Goal: Task Accomplishment & Management: Use online tool/utility

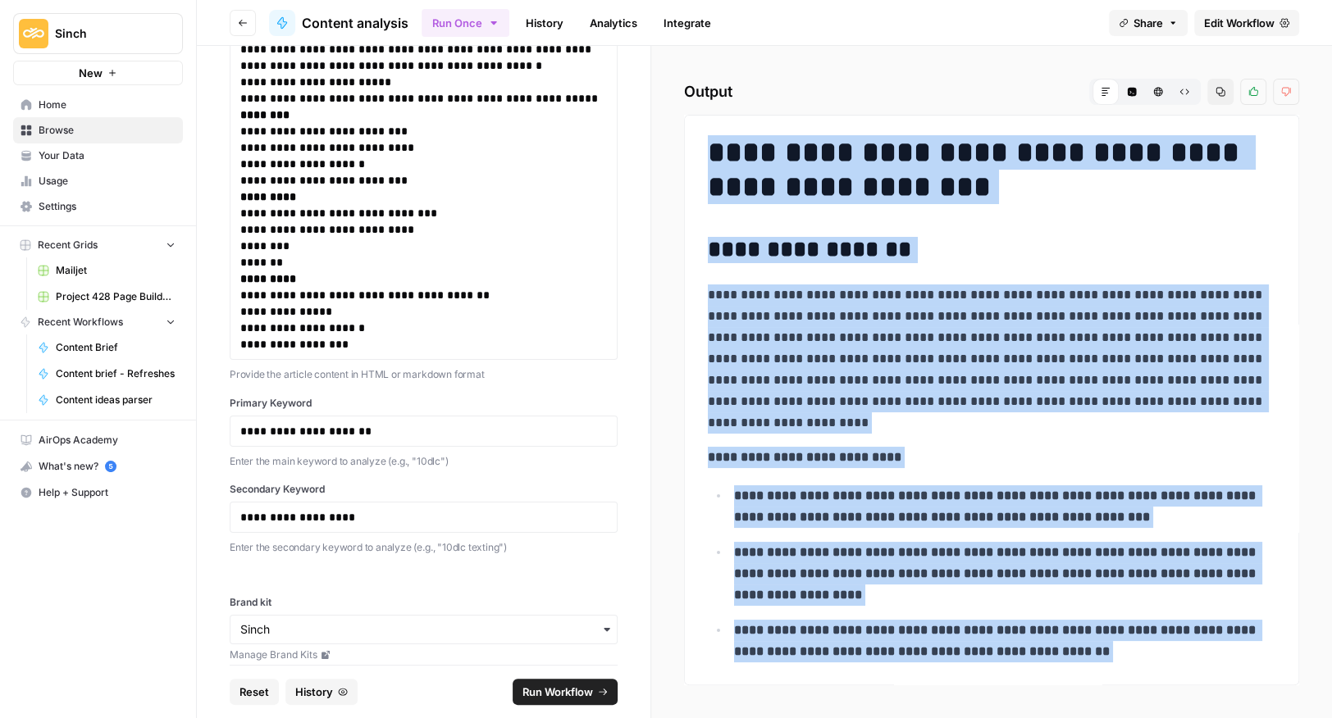
click at [260, 693] on span "Reset" at bounding box center [254, 692] width 30 height 16
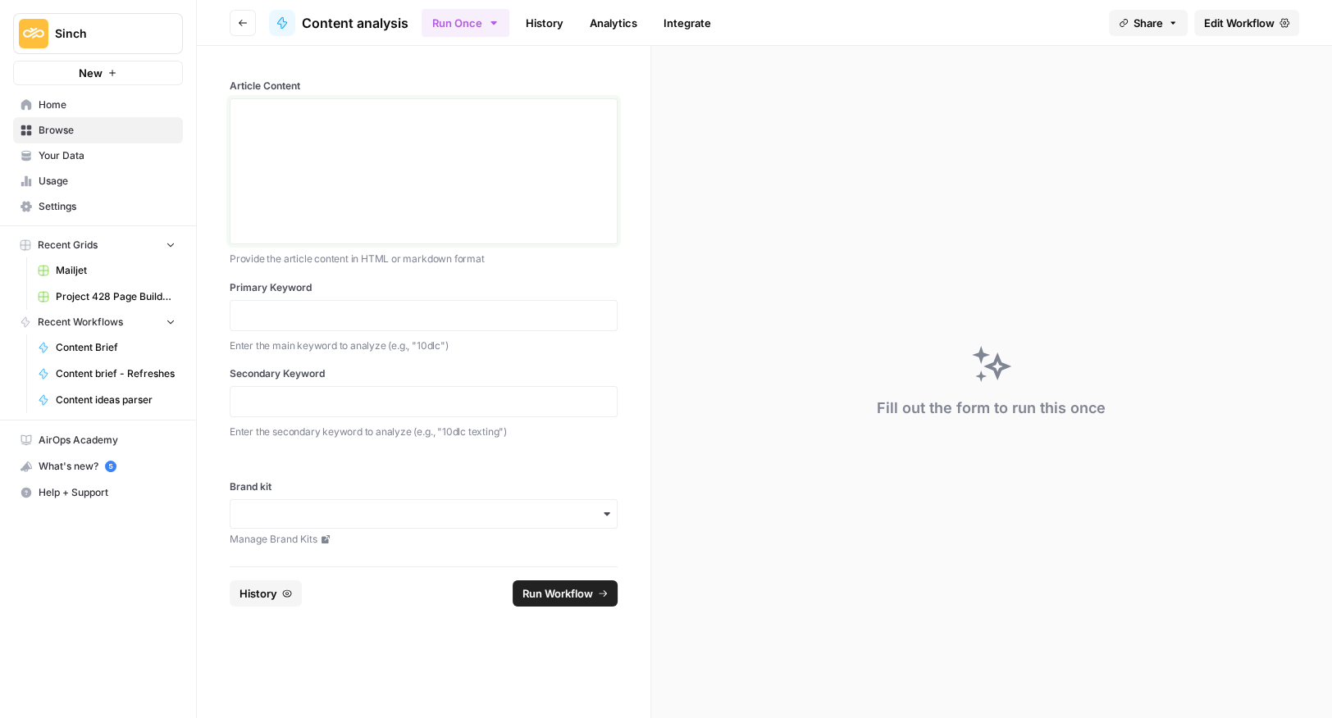
click at [321, 149] on div at bounding box center [423, 171] width 366 height 131
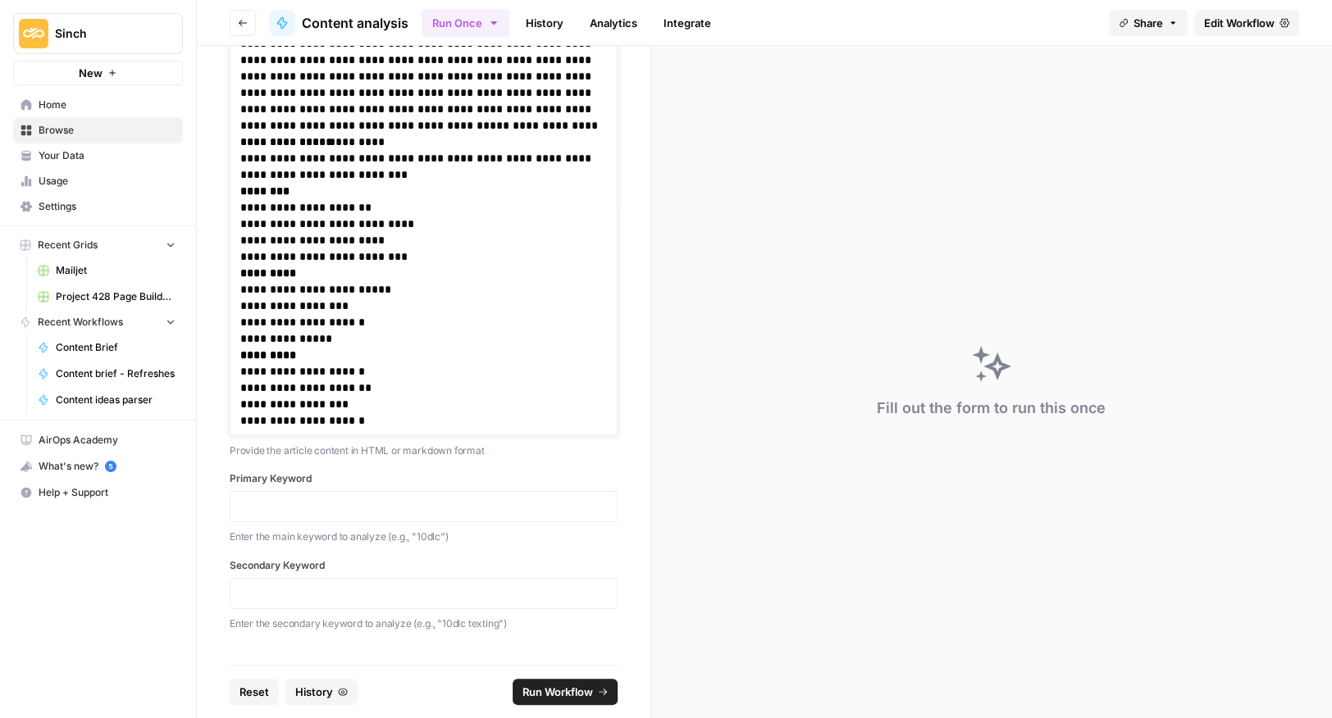
scroll to position [1657, 0]
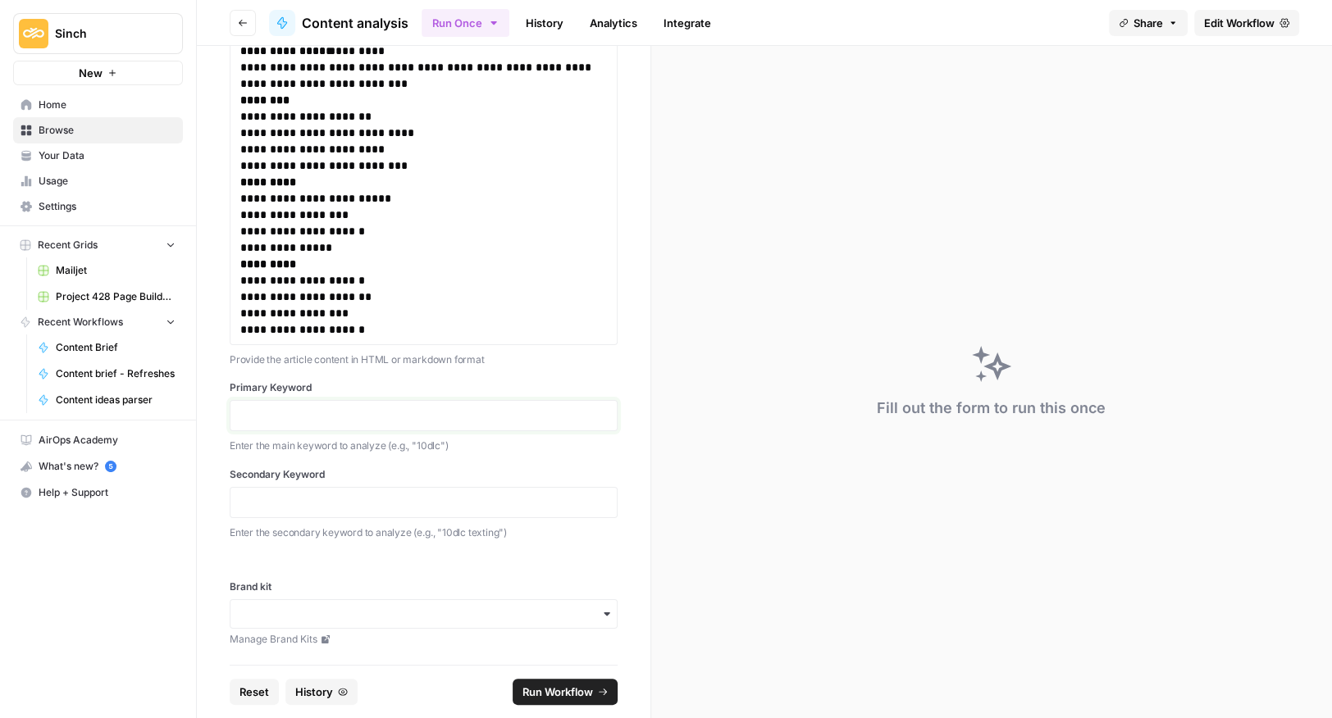
click at [298, 411] on p at bounding box center [423, 415] width 366 height 16
click at [320, 497] on p at bounding box center [423, 502] width 366 height 16
click at [324, 615] on input "Brand kit" at bounding box center [423, 614] width 366 height 16
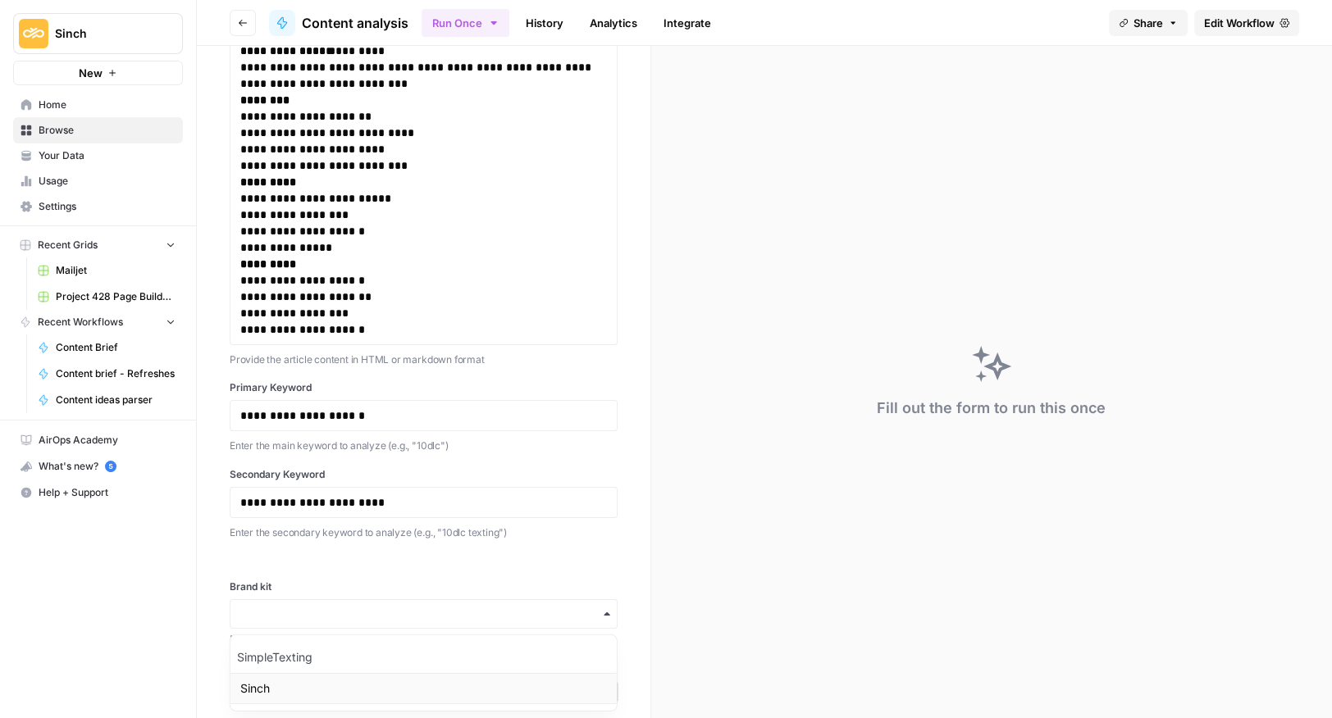
click at [282, 683] on div "Sinch" at bounding box center [423, 688] width 386 height 31
click at [560, 689] on span "Run Workflow" at bounding box center [557, 692] width 71 height 16
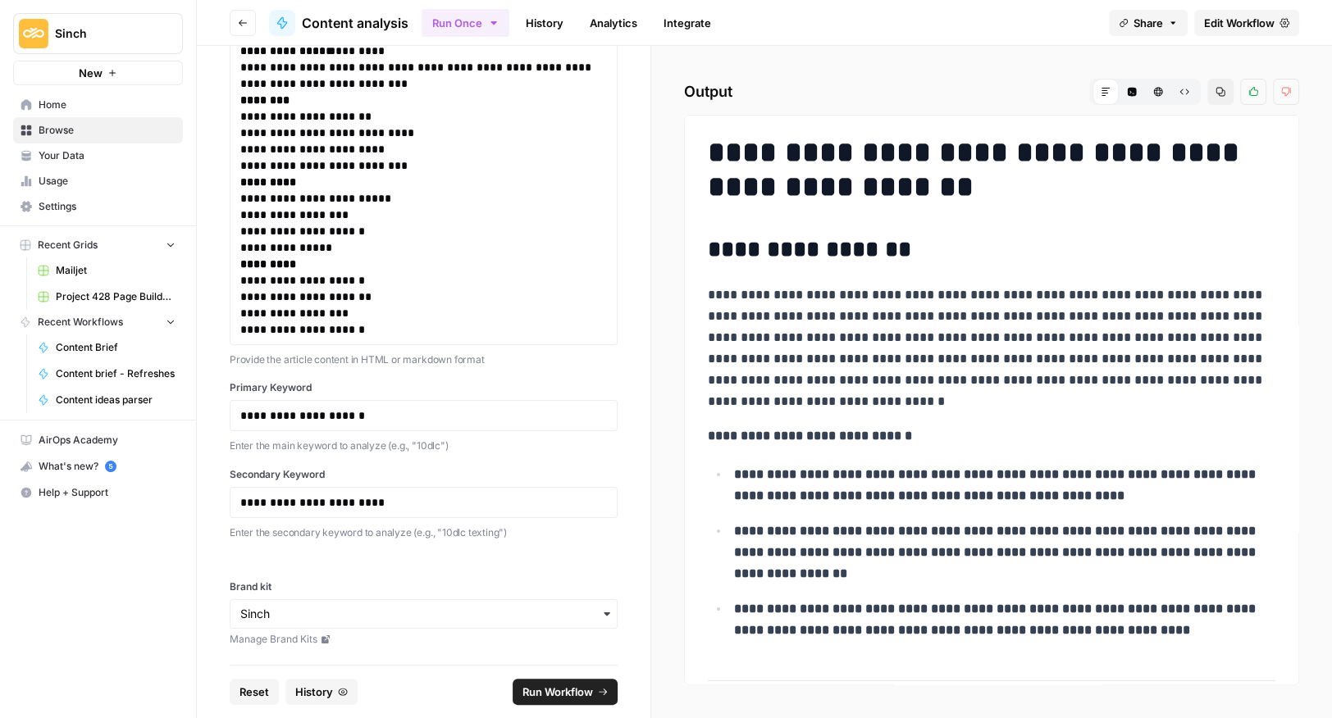
click at [1224, 95] on icon "button" at bounding box center [1220, 92] width 9 height 9
drag, startPoint x: 845, startPoint y: 153, endPoint x: 727, endPoint y: 136, distance: 119.3
click at [844, 153] on h1 "**********" at bounding box center [992, 169] width 568 height 69
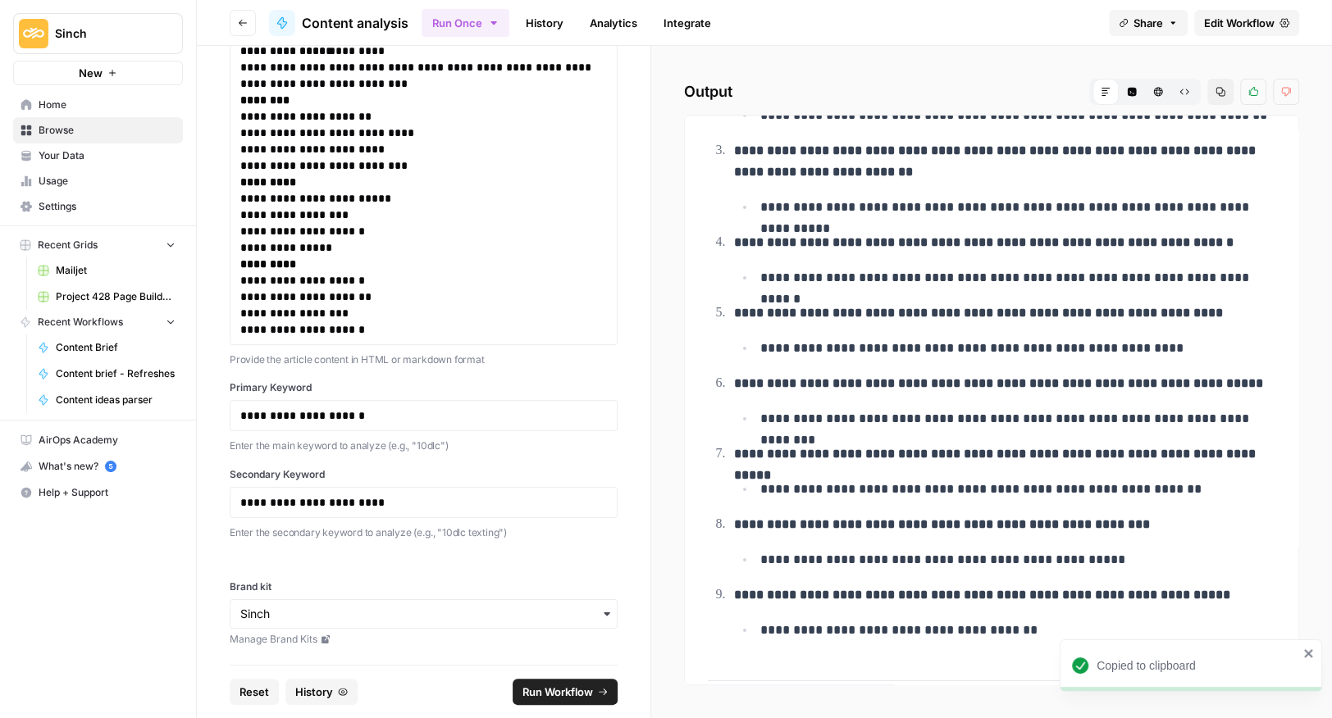
scroll to position [6011, 0]
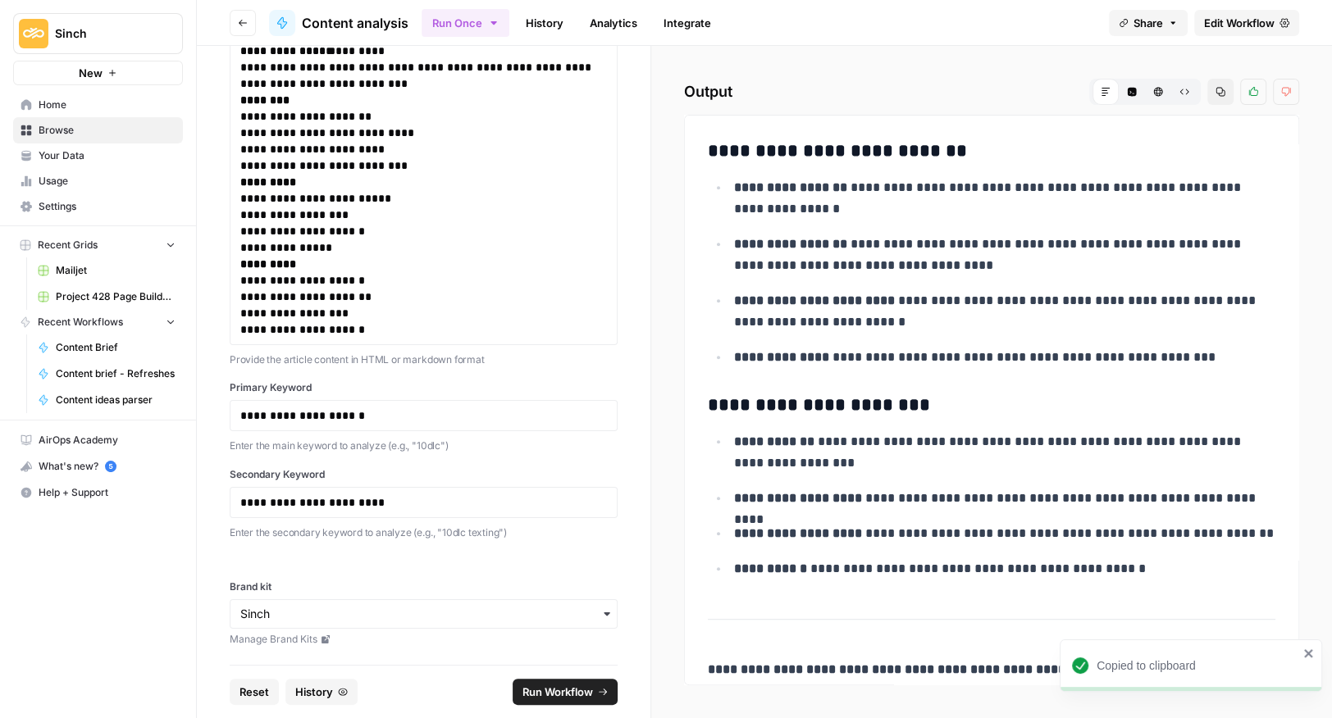
drag, startPoint x: 711, startPoint y: 154, endPoint x: 1154, endPoint y: 510, distance: 568.7
copy div "**********"
click at [251, 689] on span "Reset" at bounding box center [254, 692] width 30 height 16
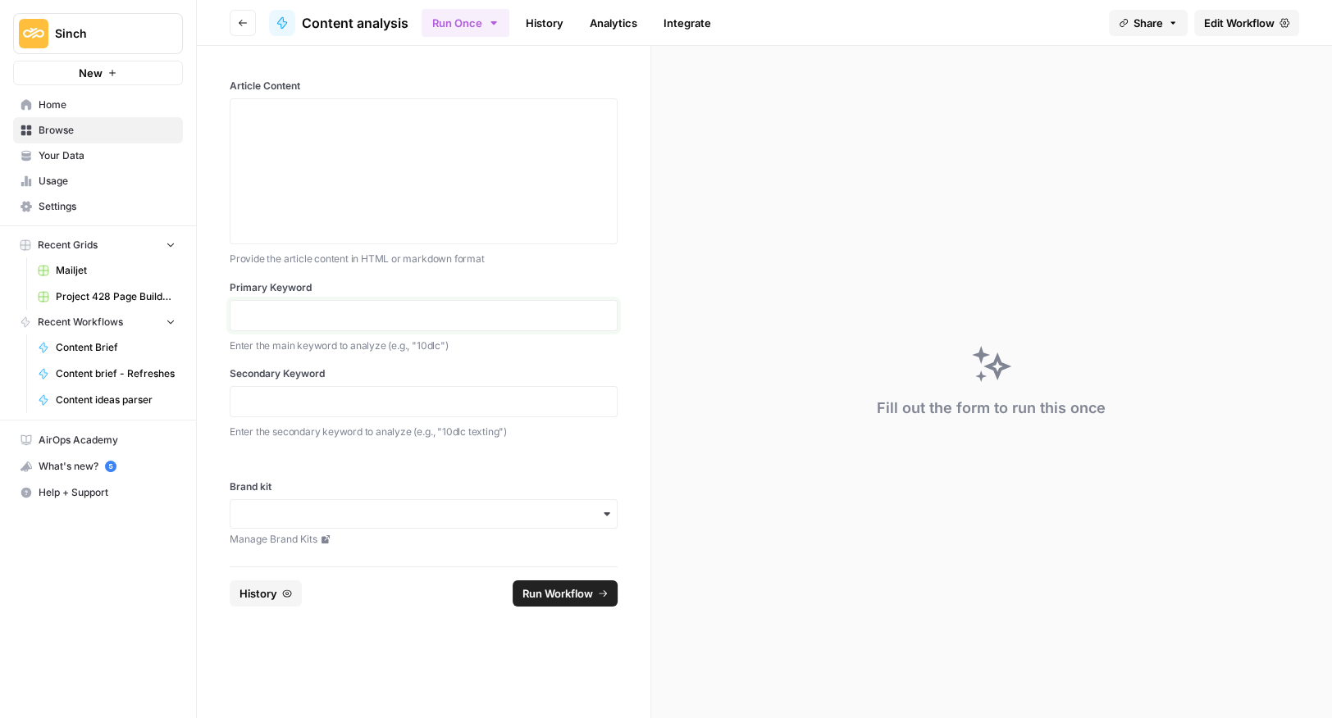
click at [281, 308] on p at bounding box center [423, 315] width 366 height 16
click at [266, 399] on p at bounding box center [423, 402] width 366 height 16
click at [362, 121] on p at bounding box center [423, 114] width 366 height 16
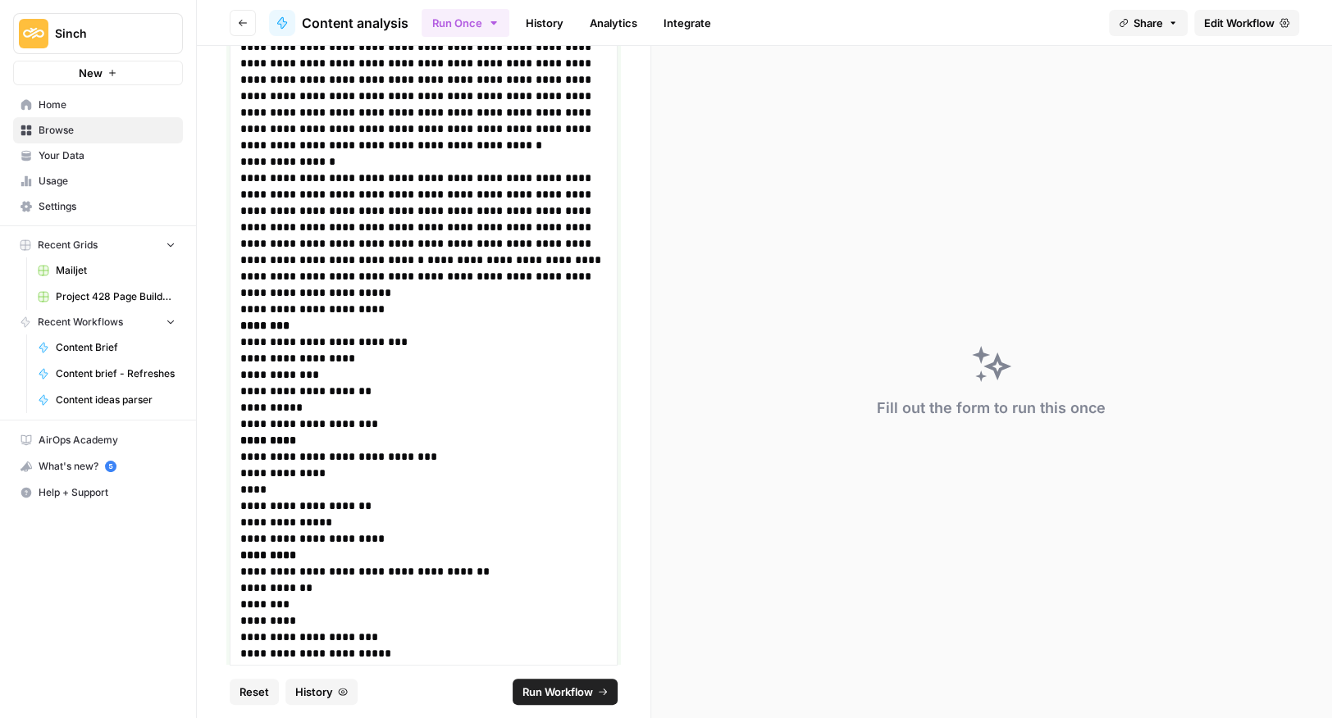
scroll to position [2098, 0]
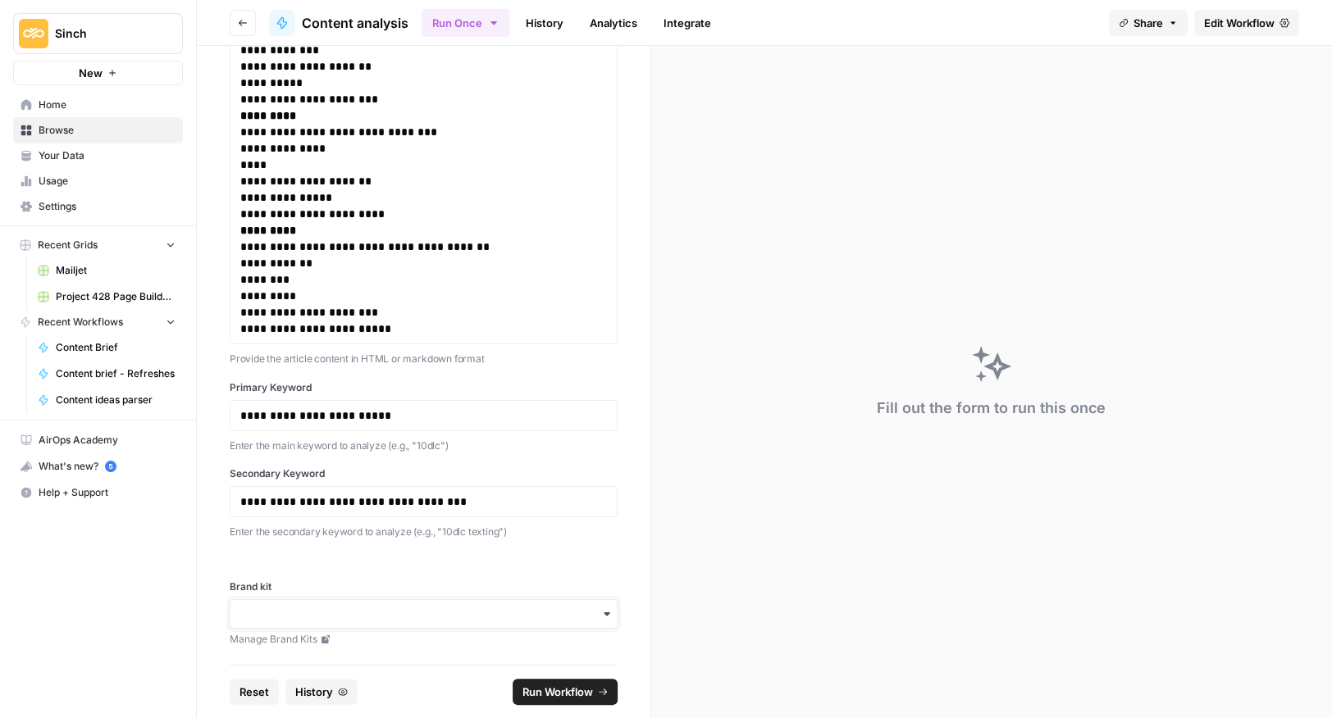
click at [379, 617] on input "Brand kit" at bounding box center [423, 614] width 366 height 16
drag, startPoint x: 257, startPoint y: 690, endPoint x: 368, endPoint y: 694, distance: 111.6
click at [258, 690] on div "Sinch" at bounding box center [423, 688] width 386 height 31
click at [543, 690] on span "Run Workflow" at bounding box center [557, 692] width 71 height 16
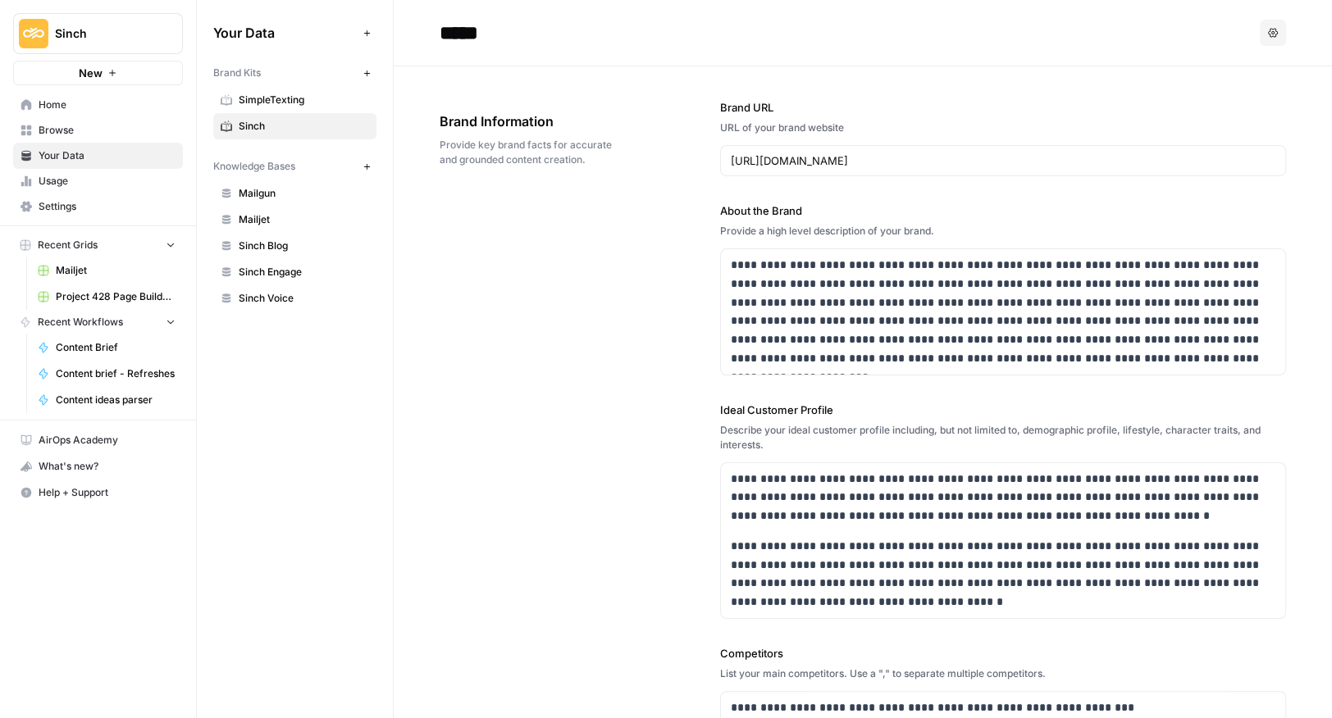
click at [61, 126] on span "Browse" at bounding box center [107, 130] width 137 height 15
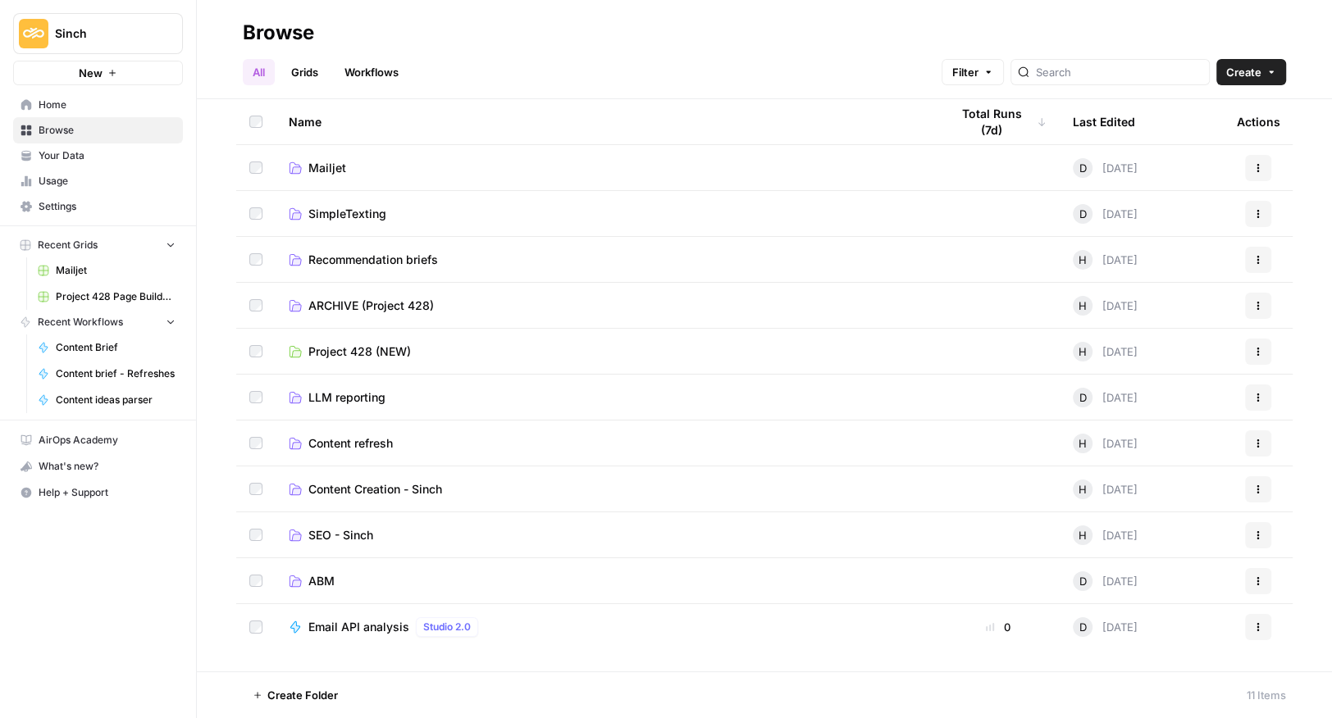
click at [355, 483] on span "Content Creation - Sinch" at bounding box center [375, 489] width 134 height 16
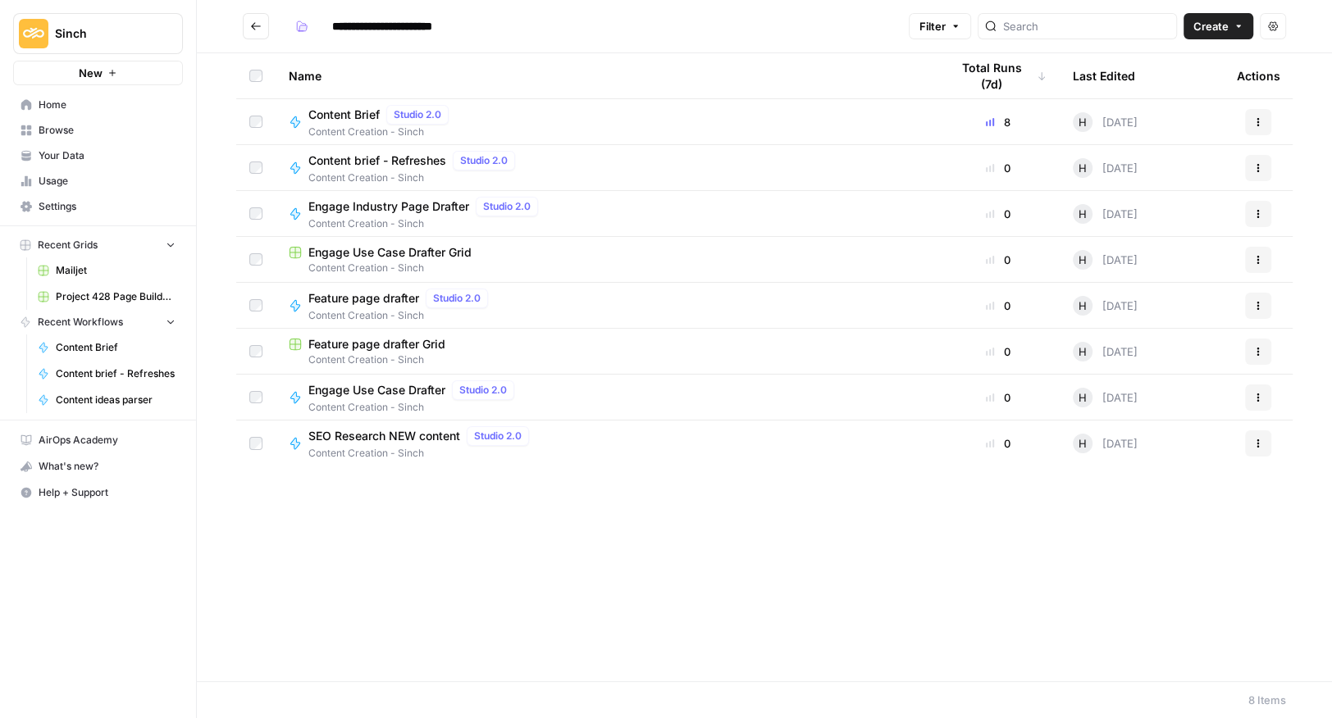
click at [349, 108] on span "Content Brief" at bounding box center [343, 115] width 71 height 16
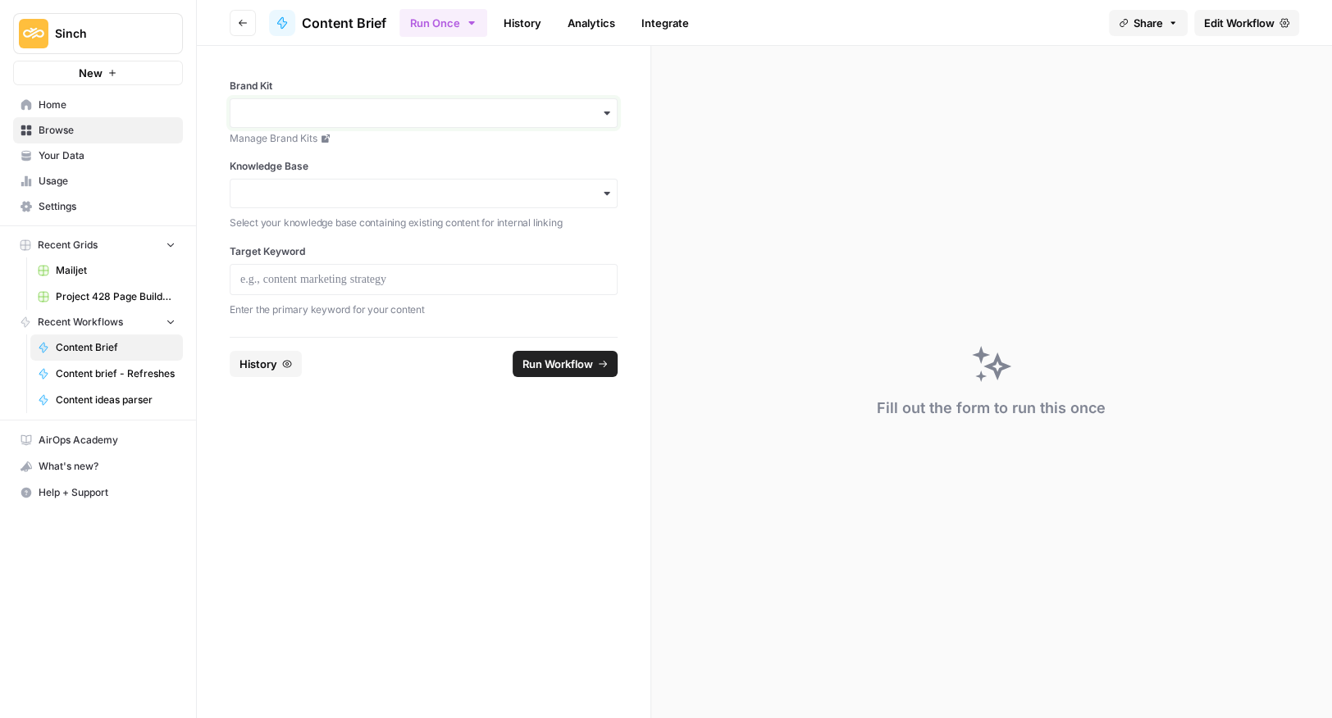
click at [359, 121] on input "Brand Kit" at bounding box center [423, 113] width 366 height 16
click at [253, 185] on div "Sinch" at bounding box center [423, 188] width 386 height 31
click at [324, 198] on input "Knowledge Base" at bounding box center [423, 193] width 366 height 16
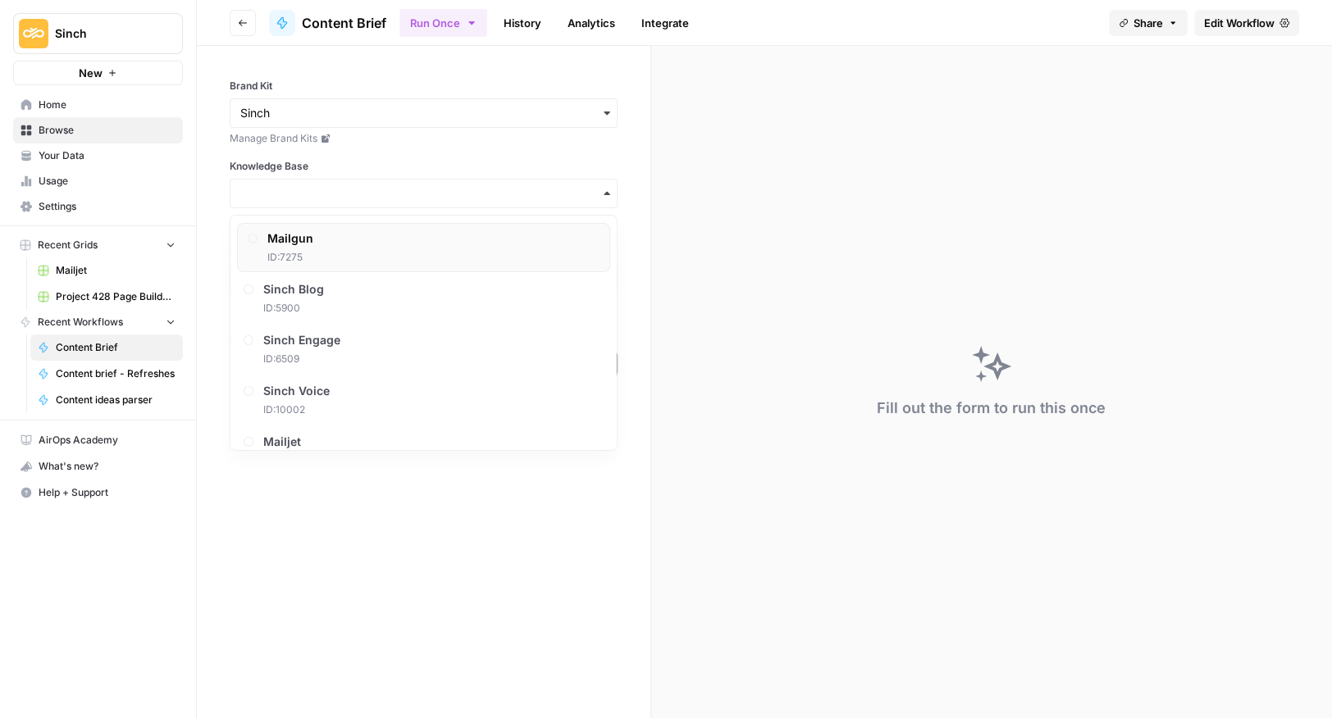
click at [307, 252] on span "ID: 7275" at bounding box center [290, 257] width 46 height 15
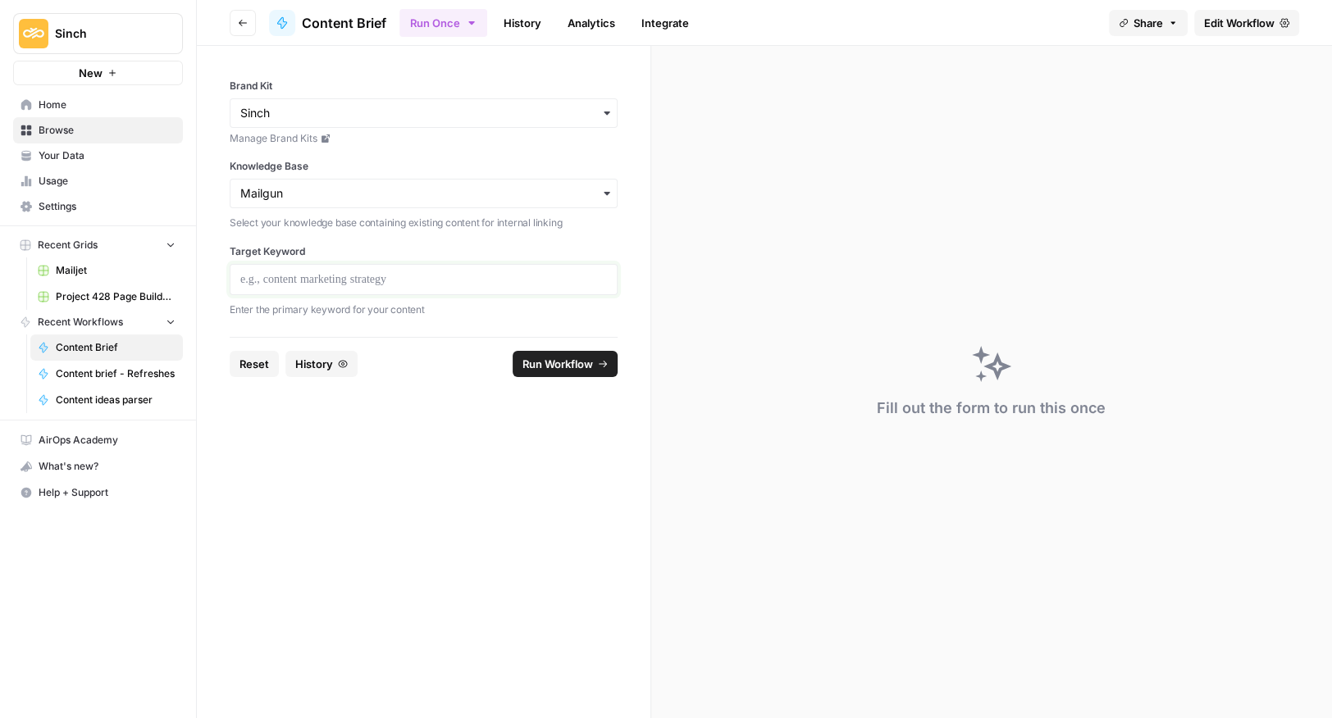
click at [303, 280] on p at bounding box center [423, 279] width 366 height 16
click at [541, 357] on span "Run Workflow" at bounding box center [557, 364] width 71 height 16
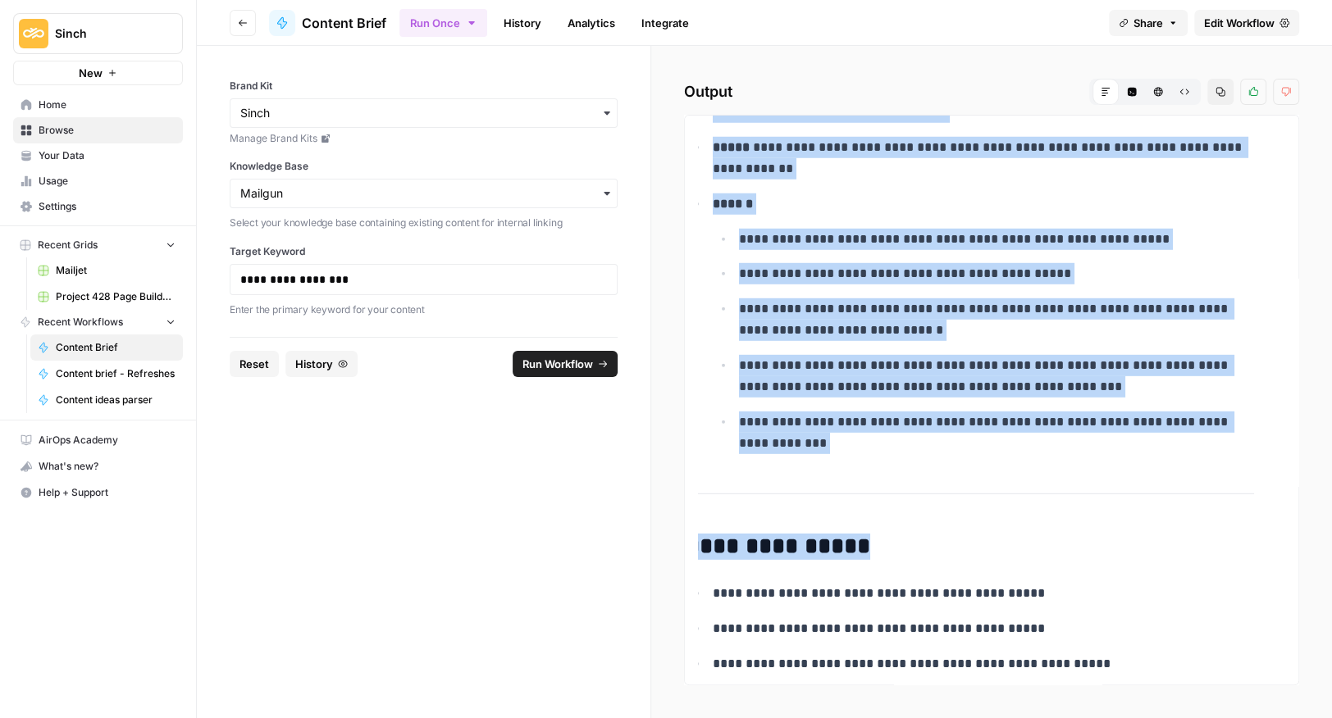
scroll to position [9597, 0]
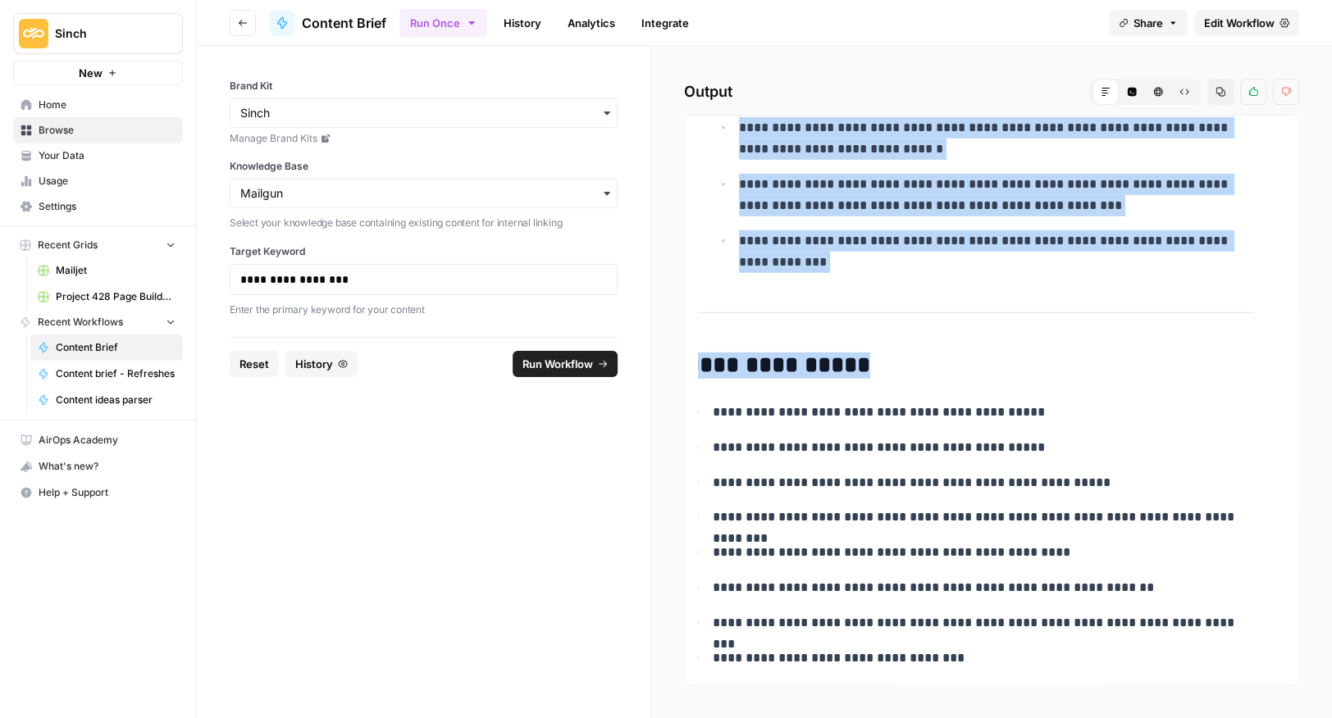
drag, startPoint x: 709, startPoint y: 300, endPoint x: 1327, endPoint y: 904, distance: 863.9
click at [1327, 717] on html "**********" at bounding box center [666, 359] width 1332 height 718
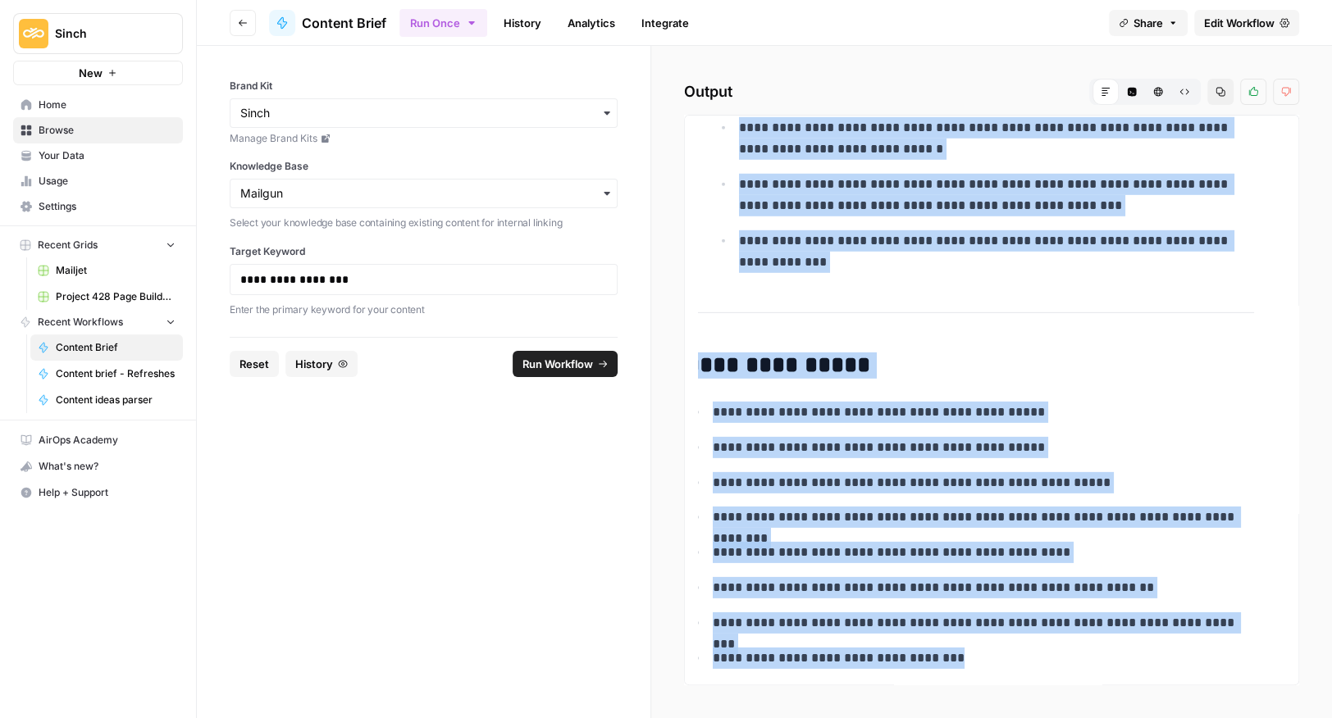
copy div "**********"
drag, startPoint x: 249, startPoint y: 365, endPoint x: 253, endPoint y: 343, distance: 22.4
click at [249, 365] on span "Reset" at bounding box center [254, 364] width 30 height 16
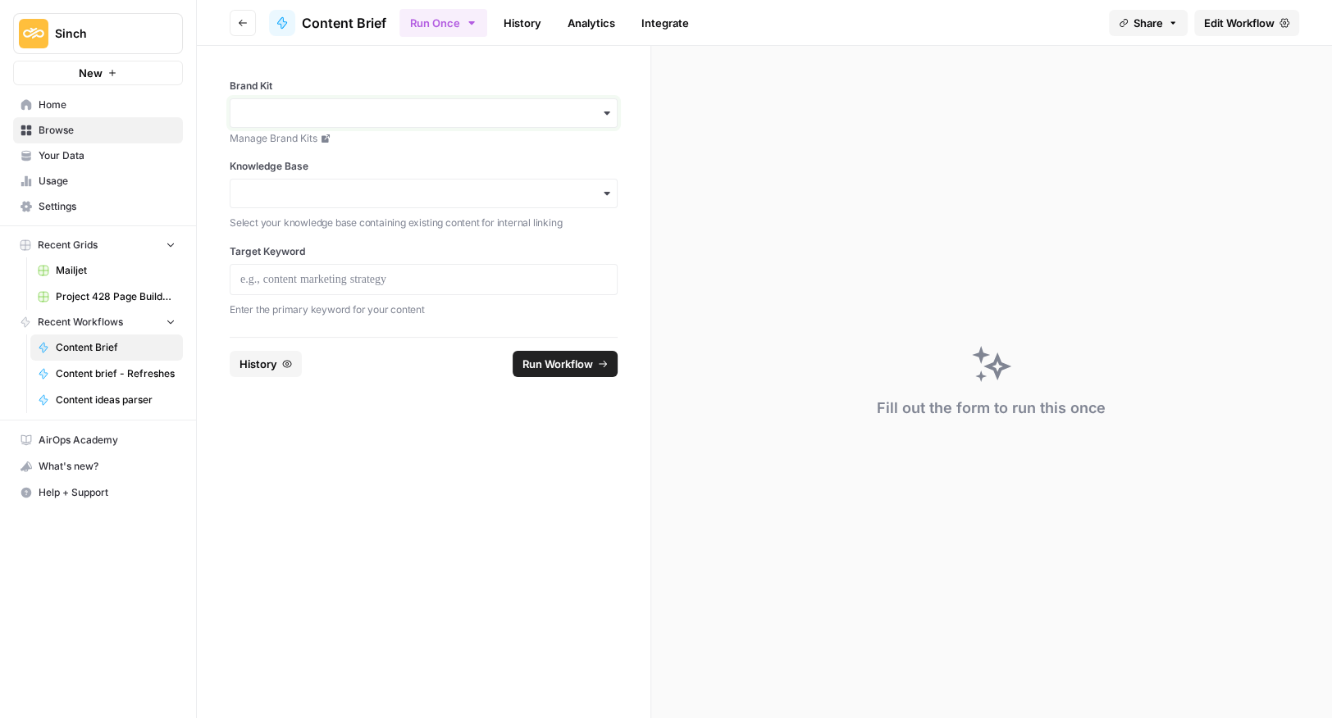
drag, startPoint x: 279, startPoint y: 107, endPoint x: 280, endPoint y: 122, distance: 15.7
click at [279, 107] on input "Brand Kit" at bounding box center [423, 113] width 366 height 16
click at [264, 181] on div "Sinch" at bounding box center [423, 188] width 386 height 31
click at [285, 183] on div "button" at bounding box center [424, 194] width 388 height 30
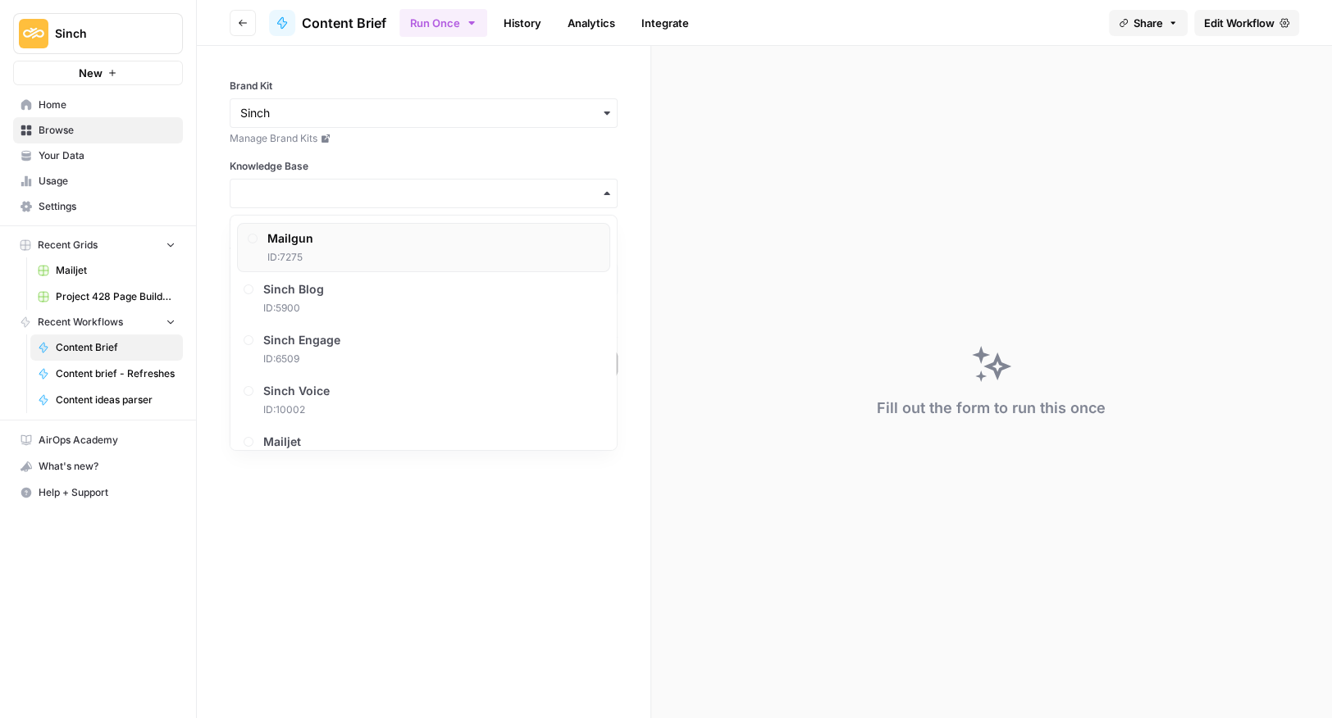
click at [289, 244] on span "Mailgun" at bounding box center [290, 238] width 46 height 16
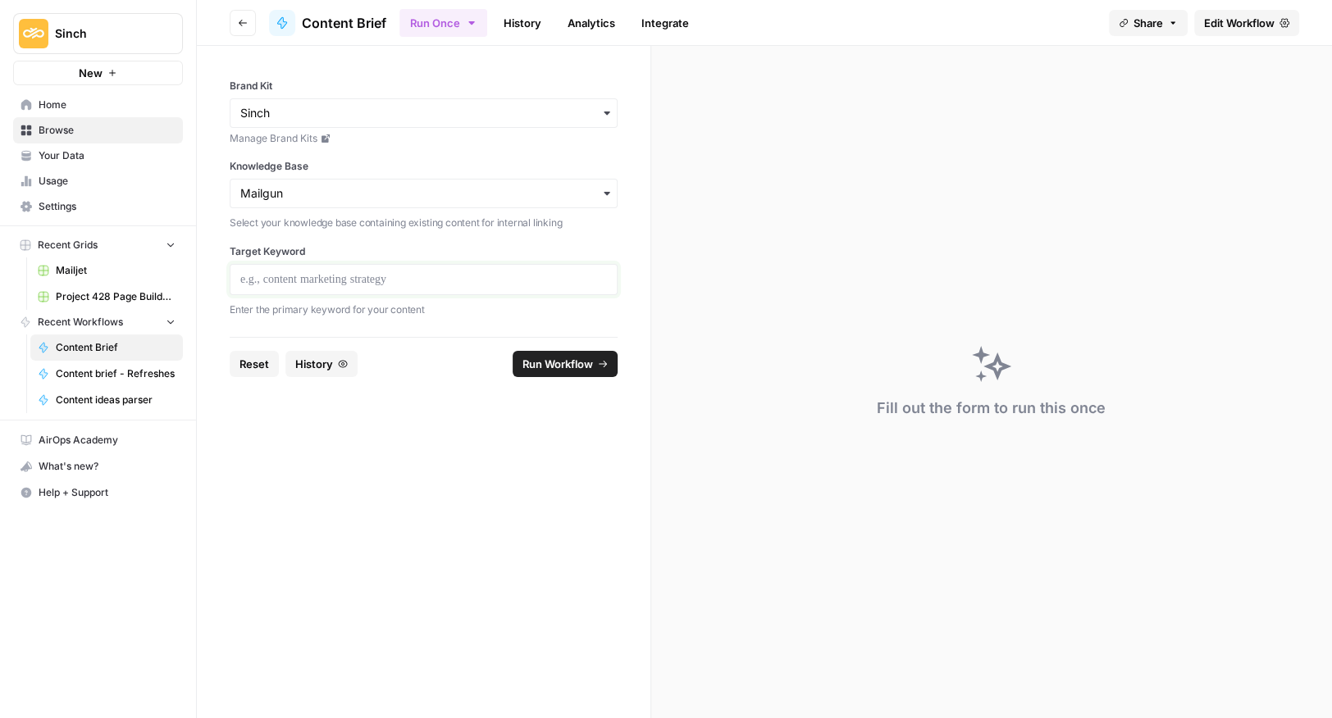
click at [286, 278] on p at bounding box center [423, 279] width 366 height 16
click at [544, 368] on span "Run Workflow" at bounding box center [557, 364] width 71 height 16
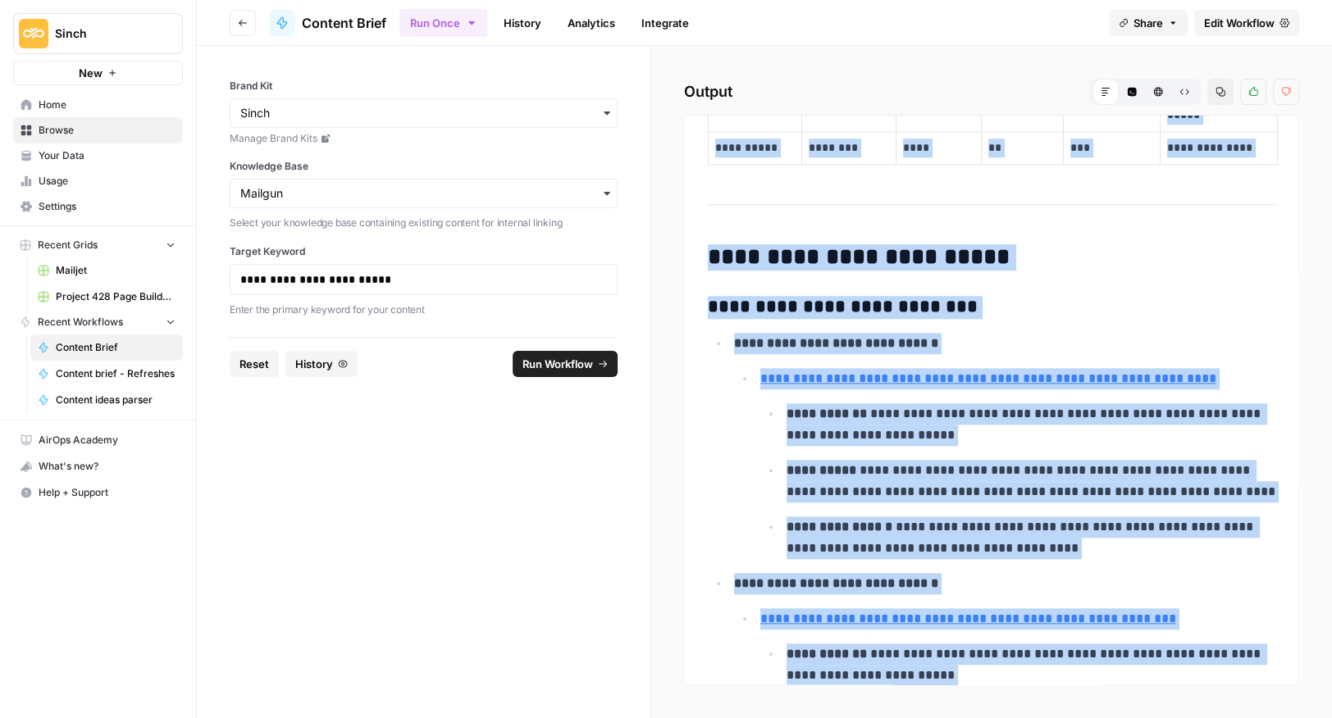
scroll to position [8487, 0]
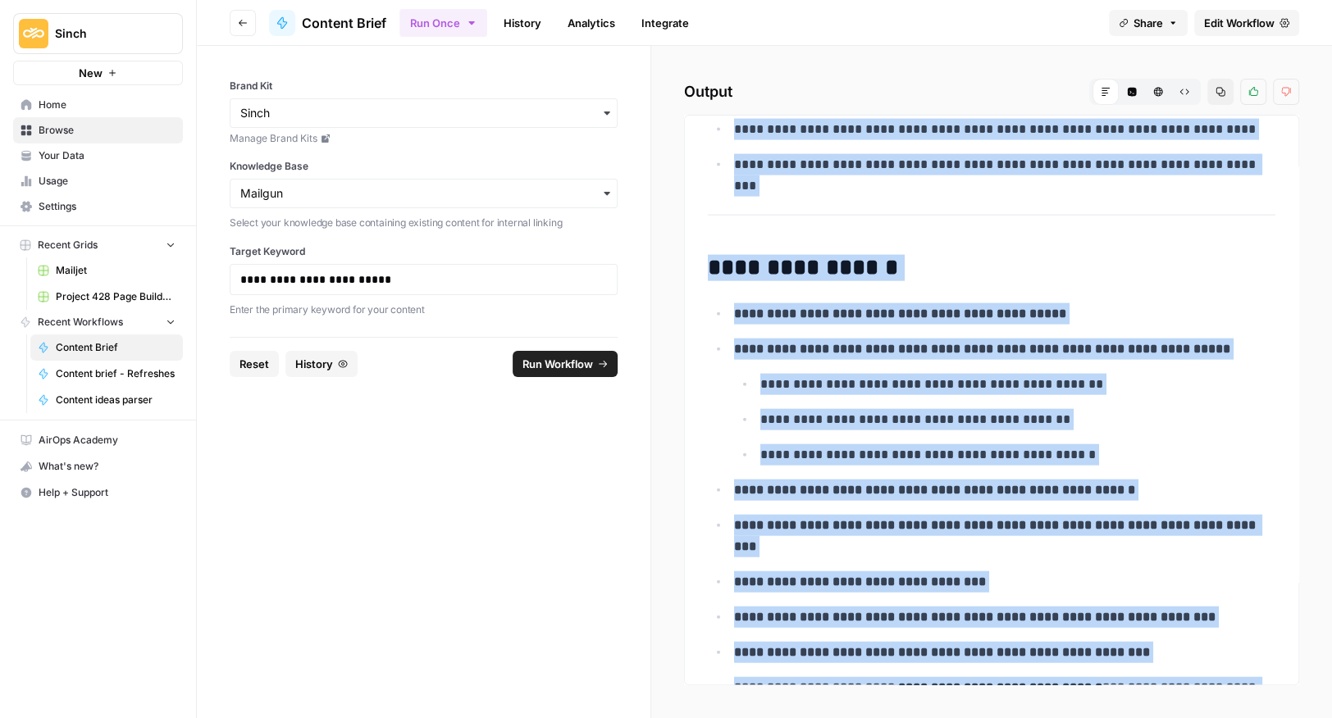
drag, startPoint x: 711, startPoint y: 335, endPoint x: 1122, endPoint y: 946, distance: 736.1
click at [1122, 717] on html "**********" at bounding box center [666, 359] width 1332 height 718
copy div "**********"
drag, startPoint x: 249, startPoint y: 361, endPoint x: 261, endPoint y: 354, distance: 13.2
click at [251, 358] on span "Reset" at bounding box center [254, 364] width 30 height 16
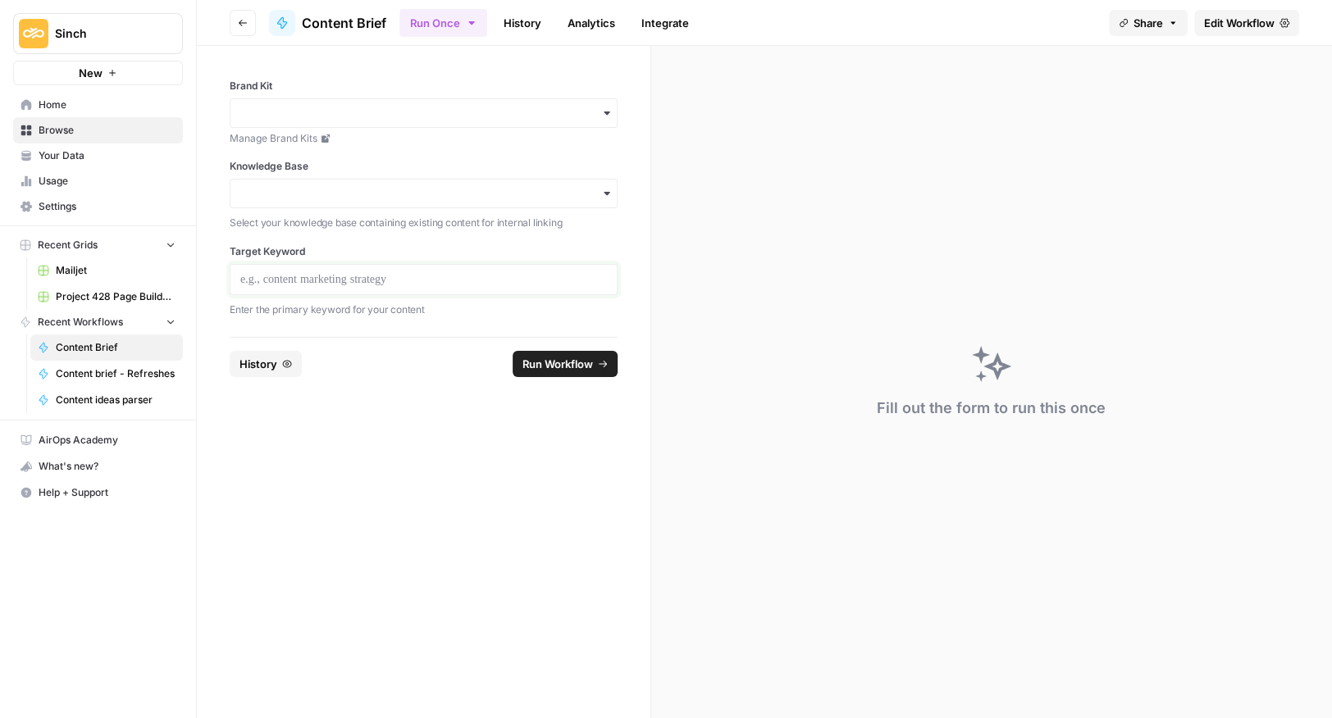
click at [262, 285] on p at bounding box center [423, 279] width 366 height 16
click at [292, 120] on input "Brand Kit" at bounding box center [423, 113] width 366 height 16
click at [257, 187] on div "Sinch" at bounding box center [423, 188] width 386 height 31
click at [304, 195] on input "Knowledge Base" at bounding box center [423, 193] width 366 height 16
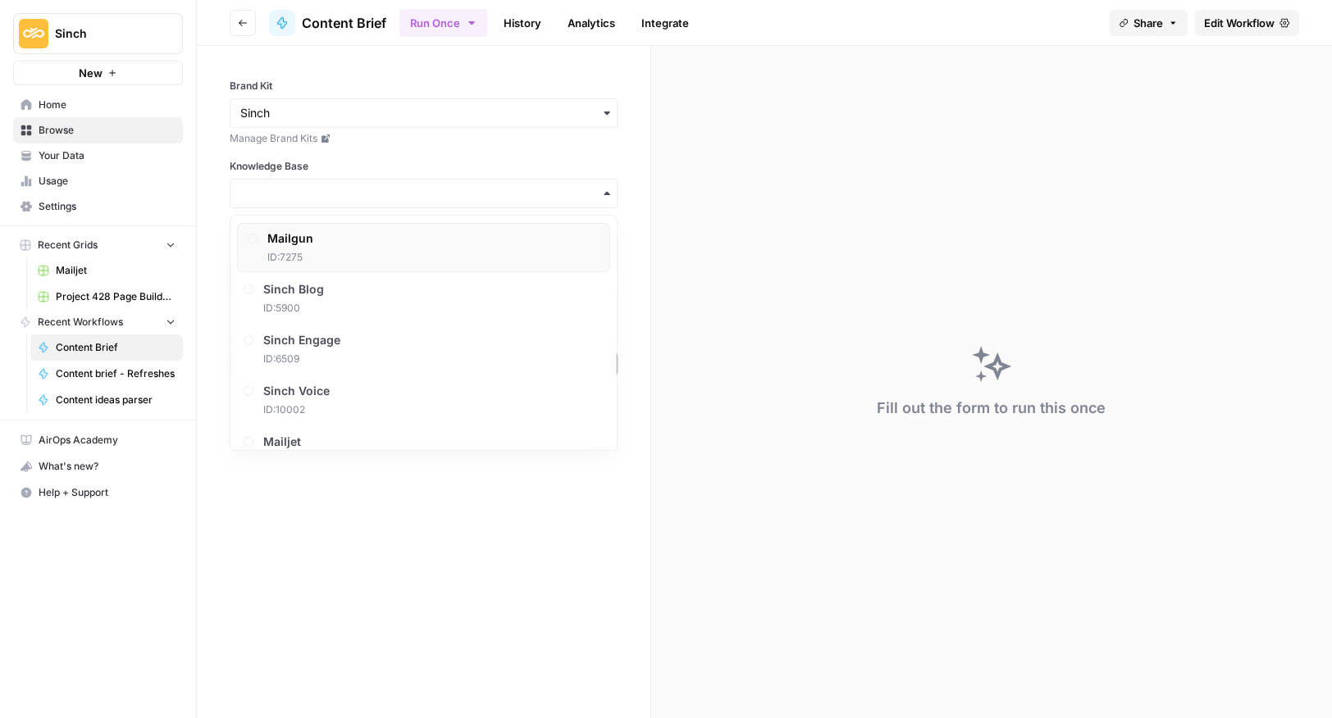
click at [303, 260] on span "ID: 7275" at bounding box center [290, 257] width 46 height 15
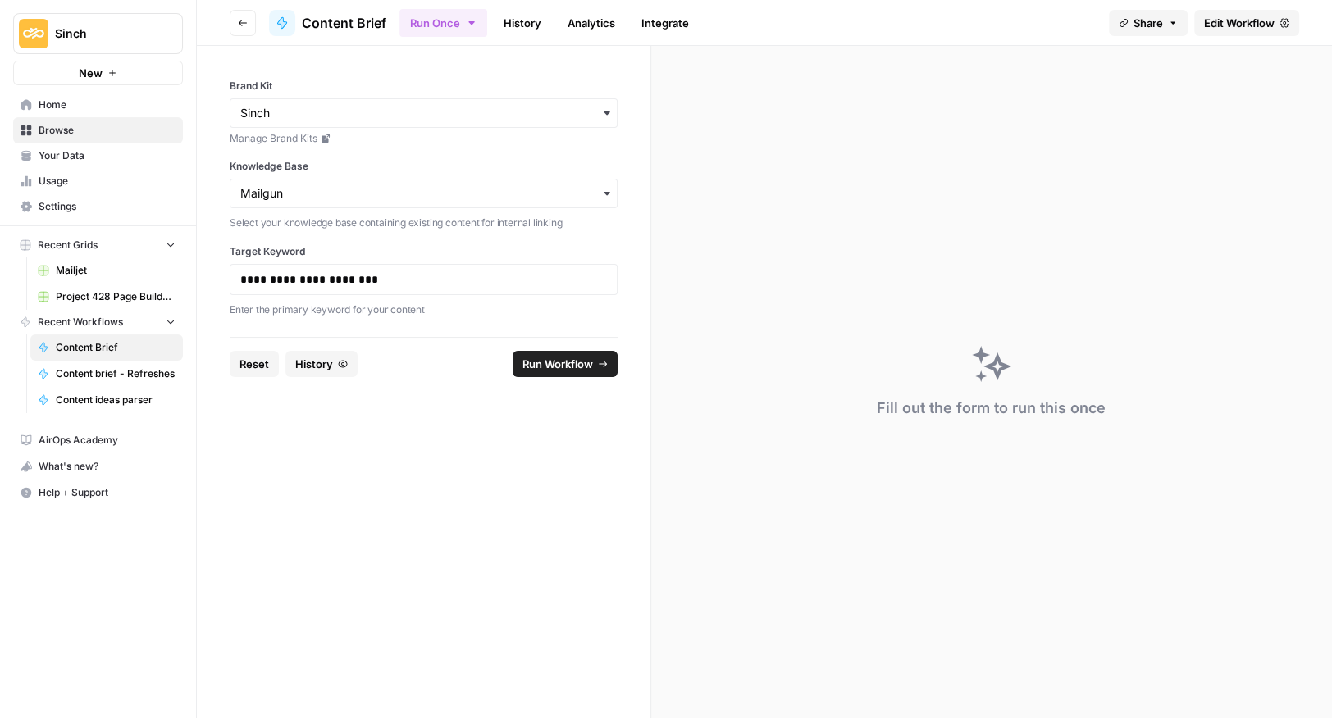
click at [542, 361] on span "Run Workflow" at bounding box center [557, 364] width 71 height 16
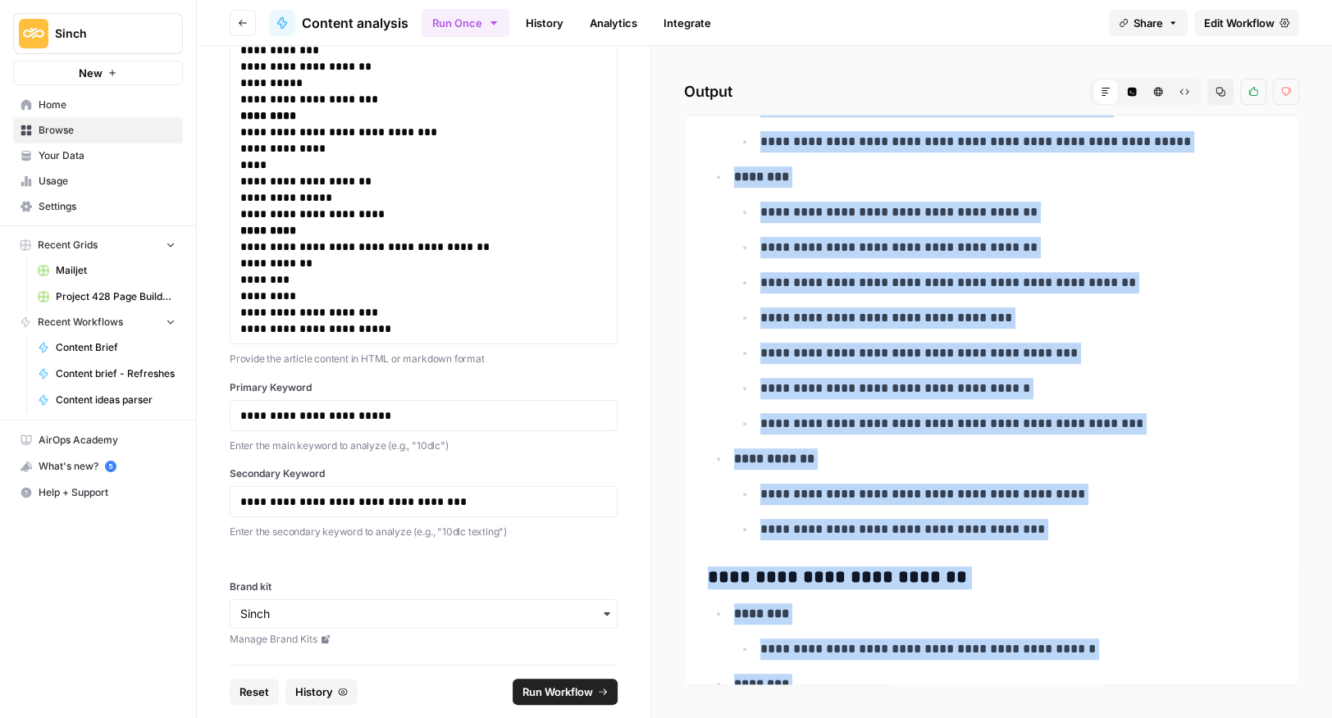
scroll to position [6849, 0]
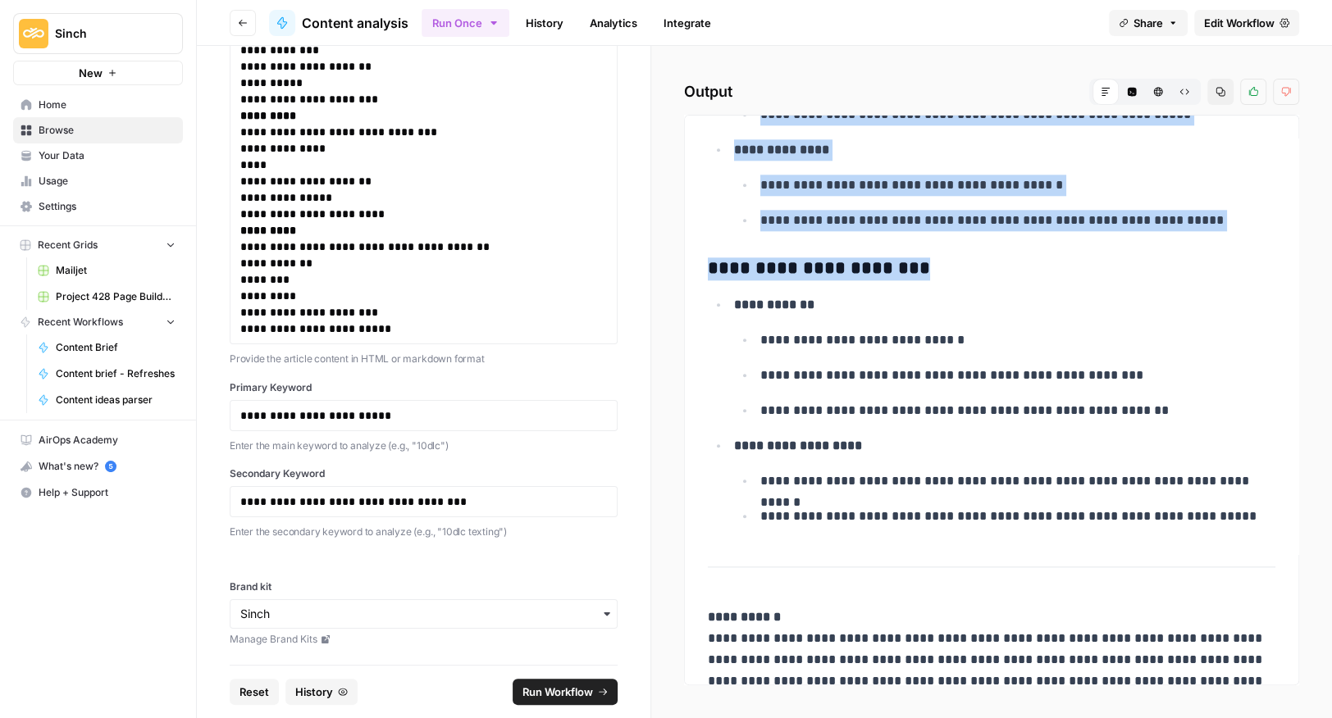
drag, startPoint x: 713, startPoint y: 154, endPoint x: 1240, endPoint y: 484, distance: 621.1
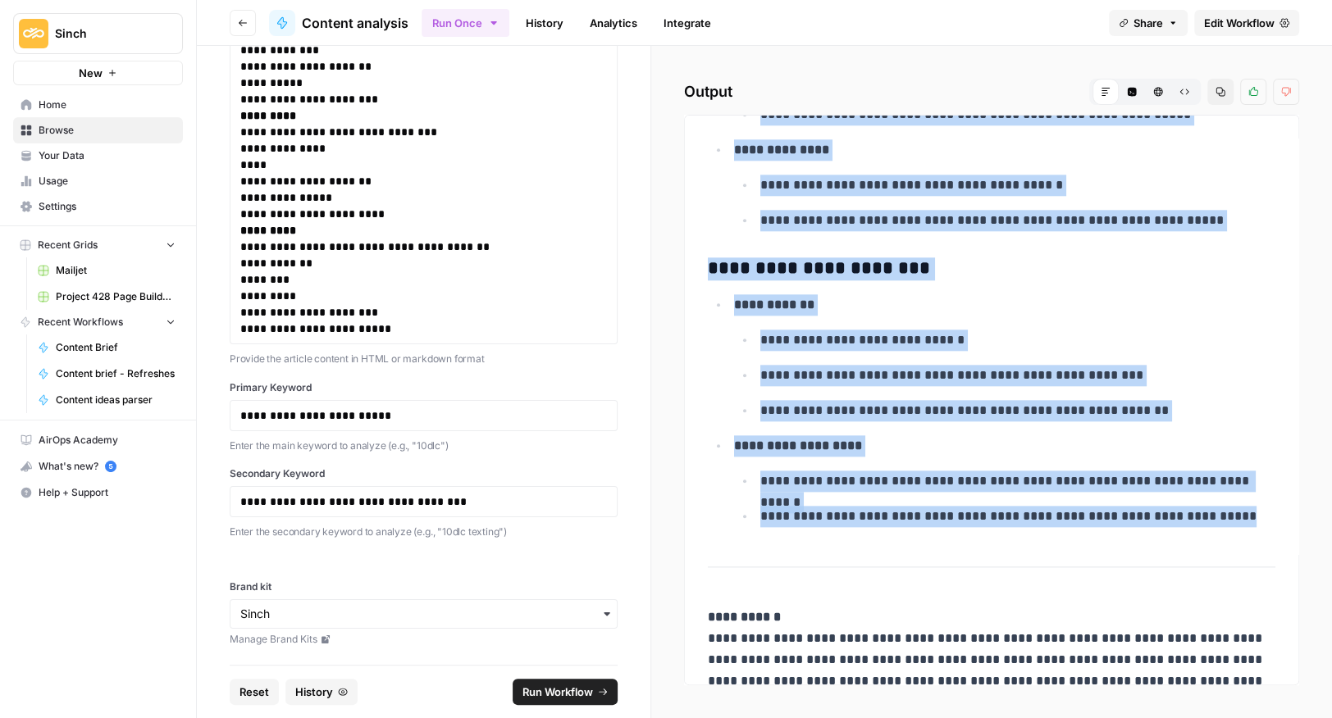
copy div "**********"
click at [256, 691] on span "Reset" at bounding box center [254, 692] width 30 height 16
